Goal: Browse casually

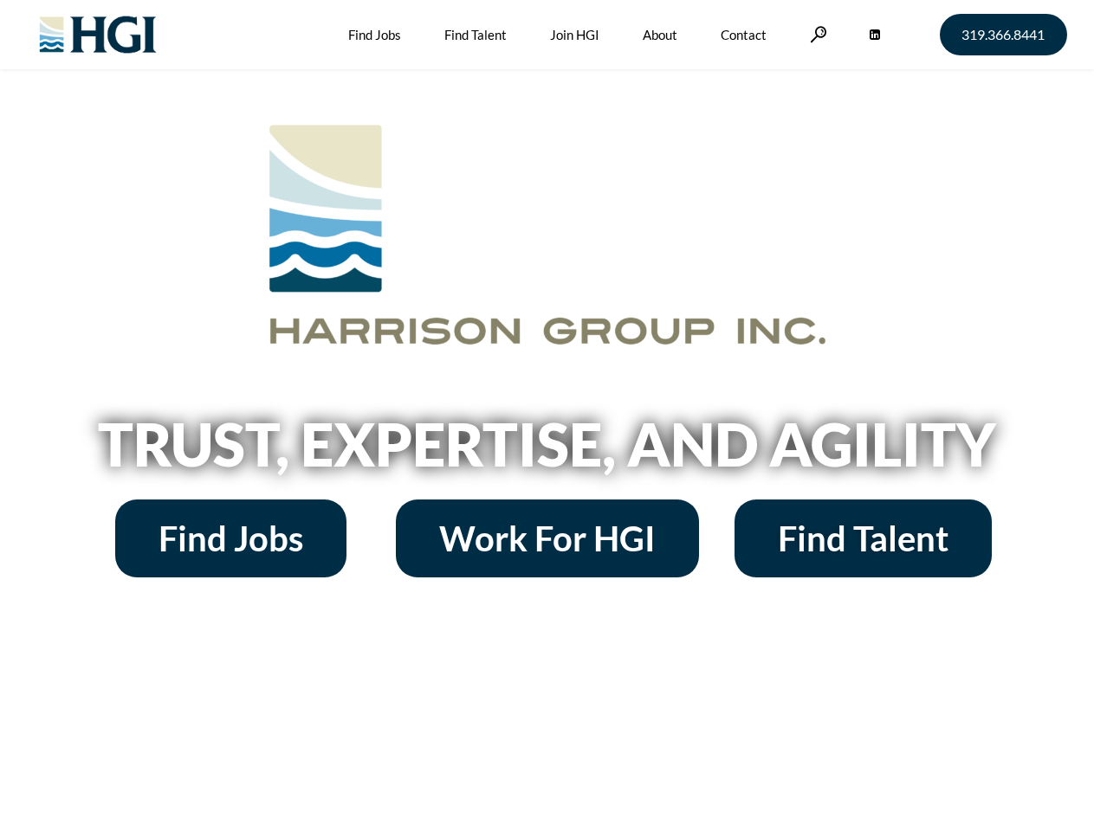
click at [546, 416] on h2 "Trust, Expertise, and Agility" at bounding box center [547, 444] width 987 height 59
click at [816, 34] on link at bounding box center [818, 34] width 17 height 16
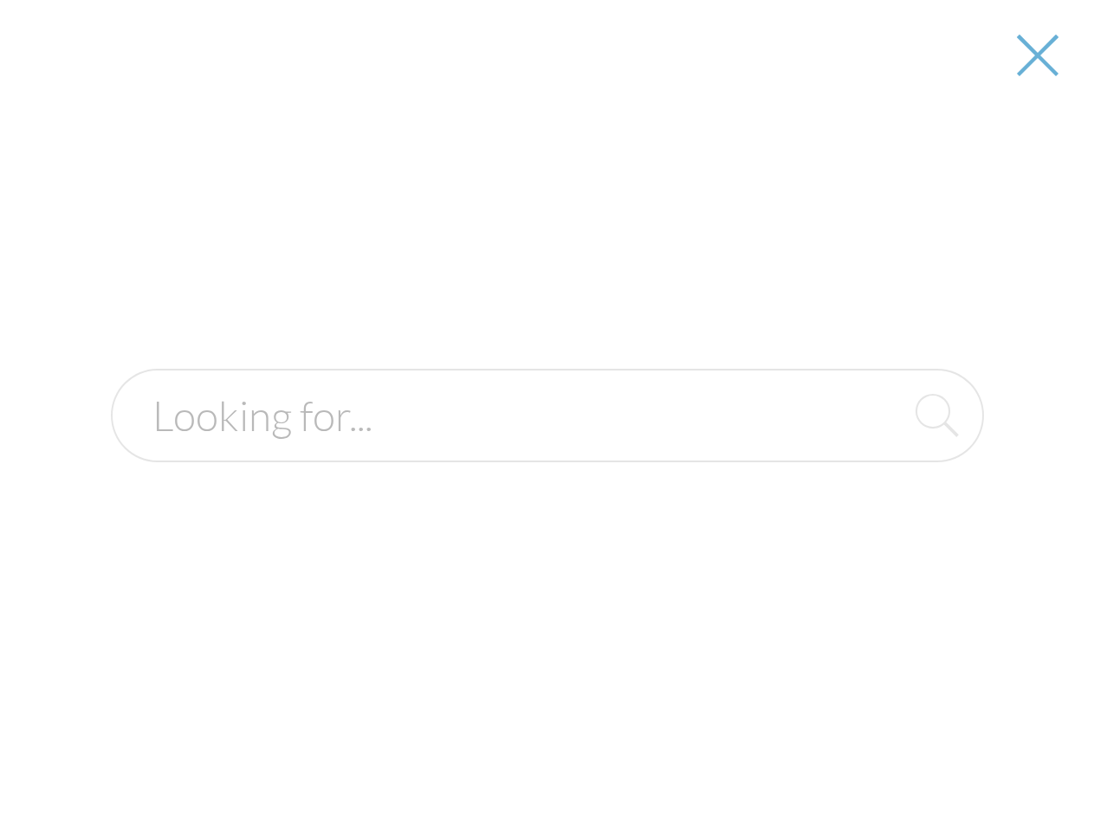
click at [546, 450] on h2 "Trust, Expertise, and Agility" at bounding box center [547, 444] width 987 height 59
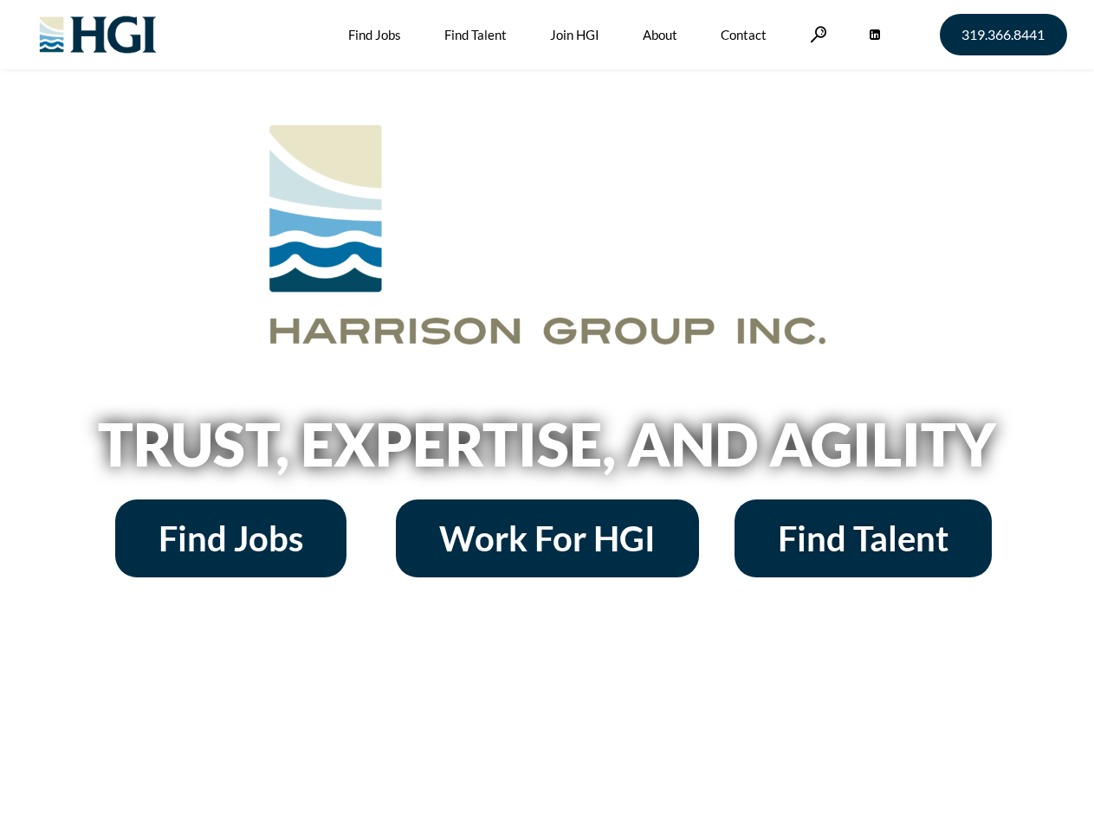
click at [546, 416] on h2 "Trust, Expertise, and Agility" at bounding box center [547, 444] width 987 height 59
click at [816, 34] on link at bounding box center [818, 34] width 17 height 16
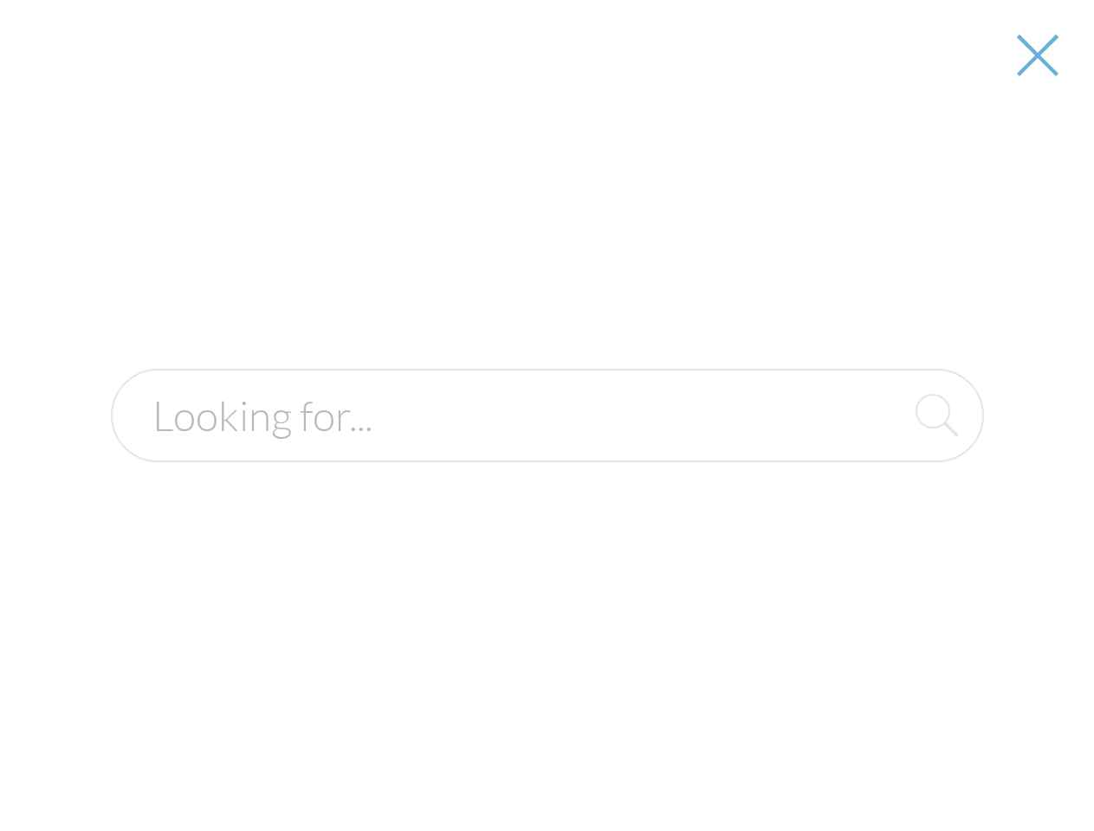
click at [546, 450] on h2 "Trust, Expertise, and Agility" at bounding box center [547, 444] width 987 height 59
